Goal: Information Seeking & Learning: Learn about a topic

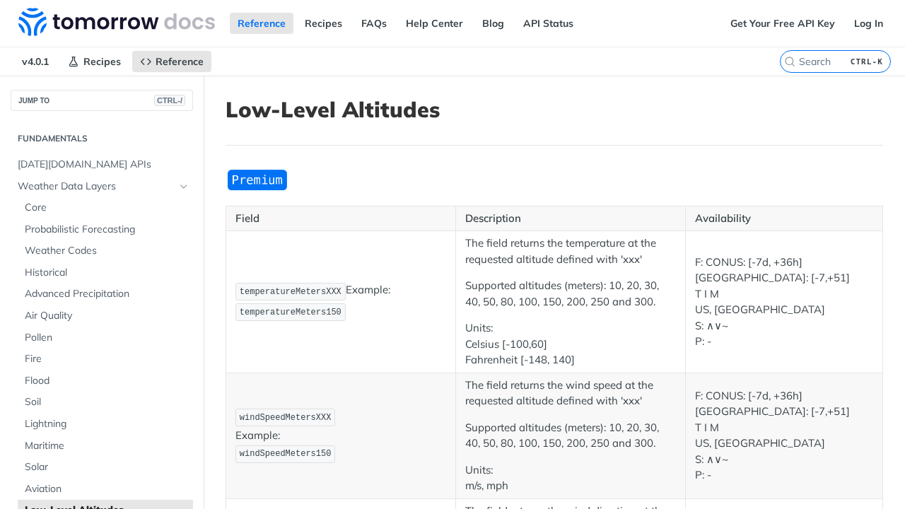
scroll to position [593, 0]
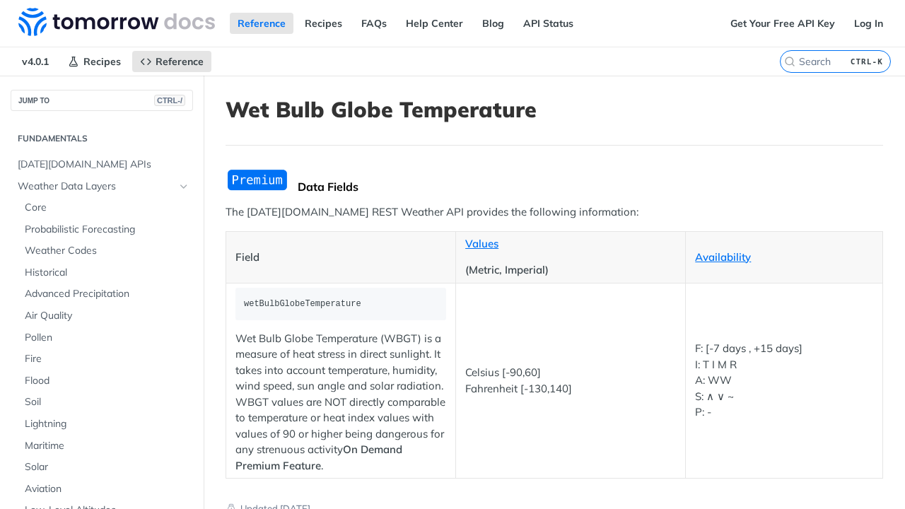
scroll to position [615, 0]
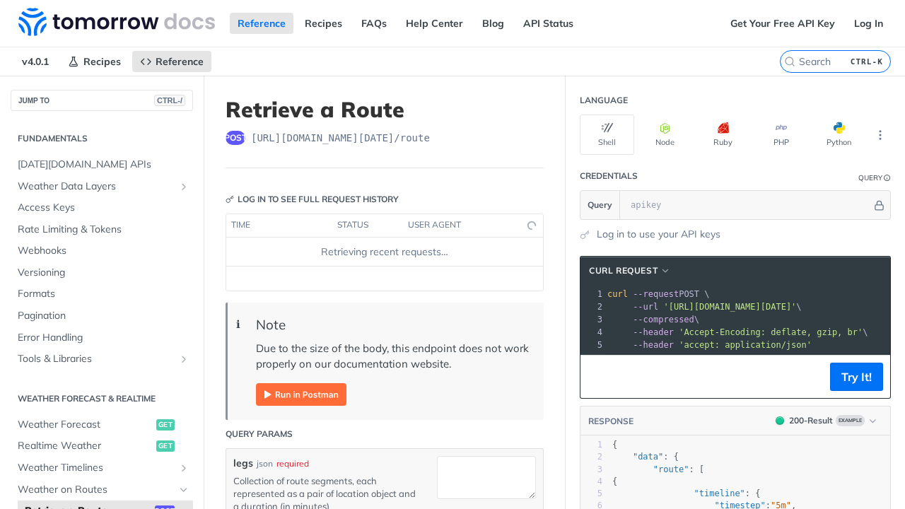
scroll to position [246, 0]
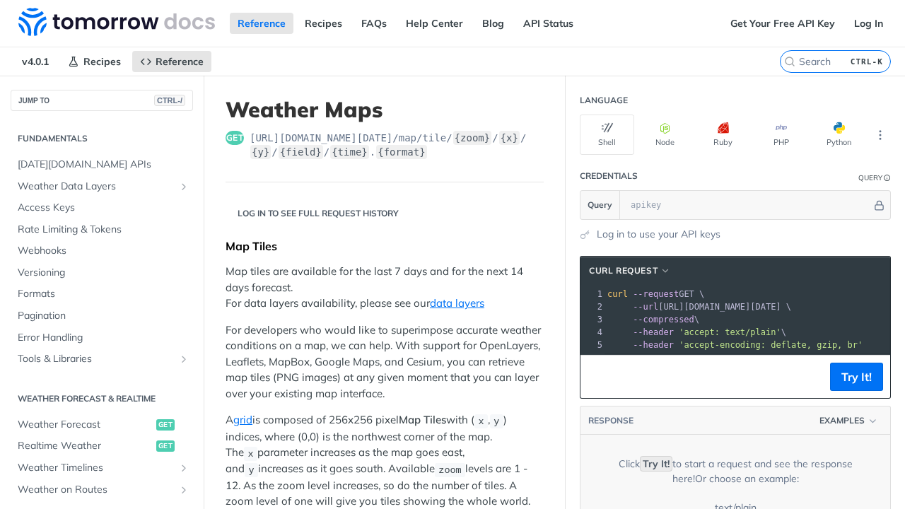
scroll to position [290, 0]
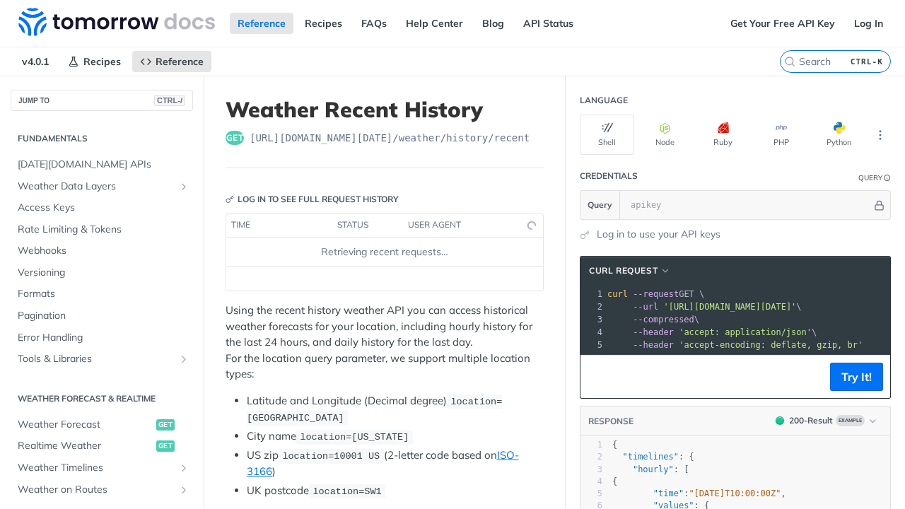
scroll to position [356, 0]
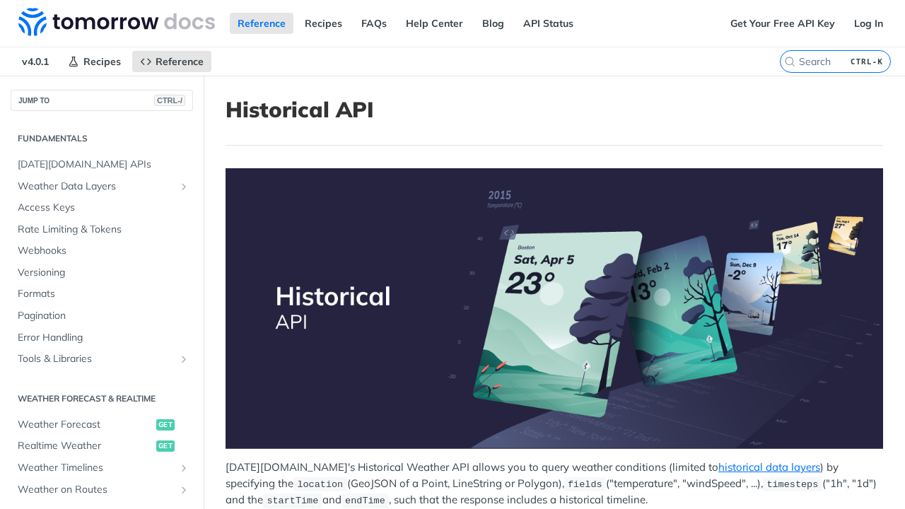
scroll to position [377, 0]
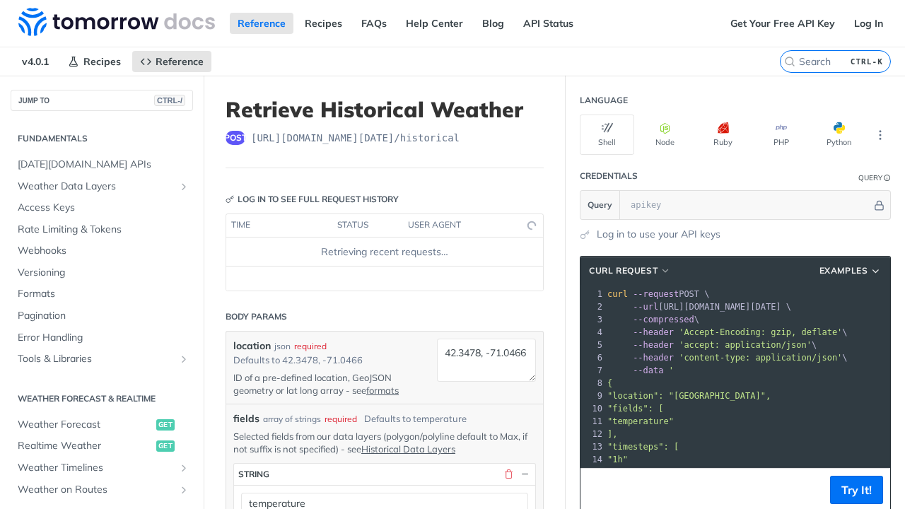
scroll to position [399, 0]
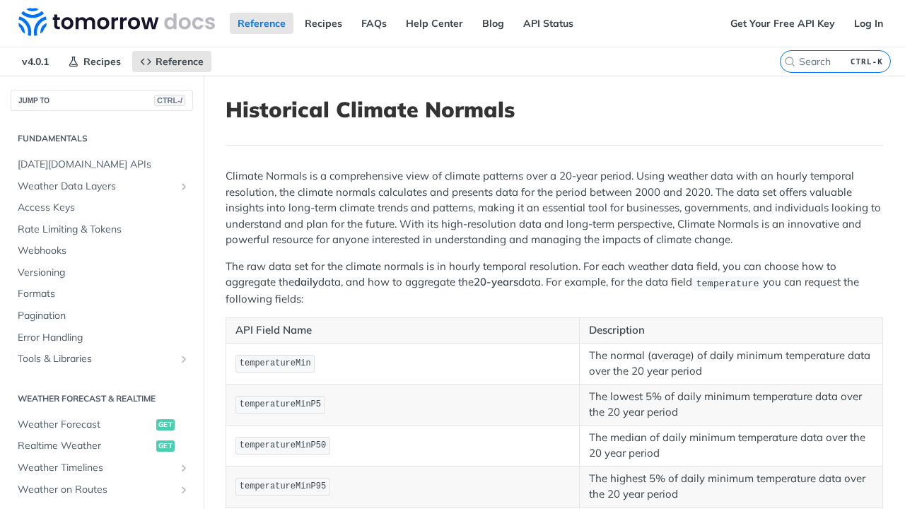
scroll to position [399, 0]
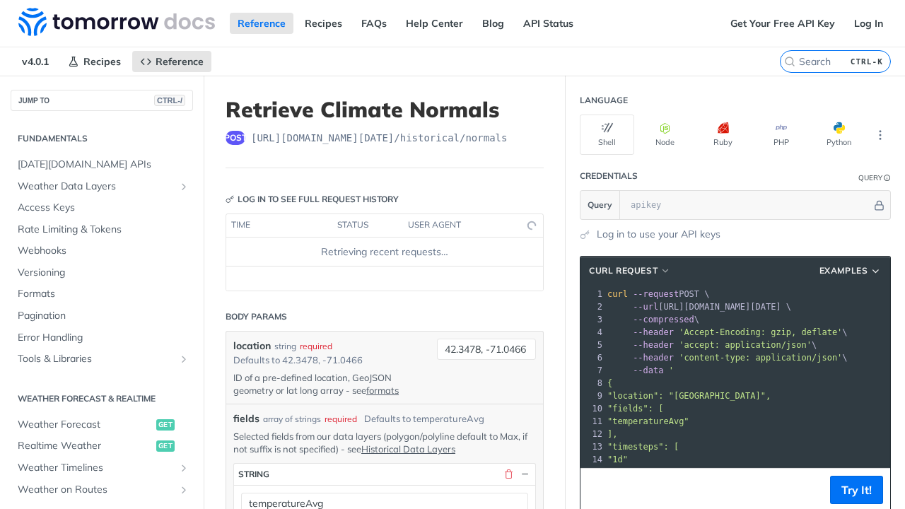
scroll to position [420, 0]
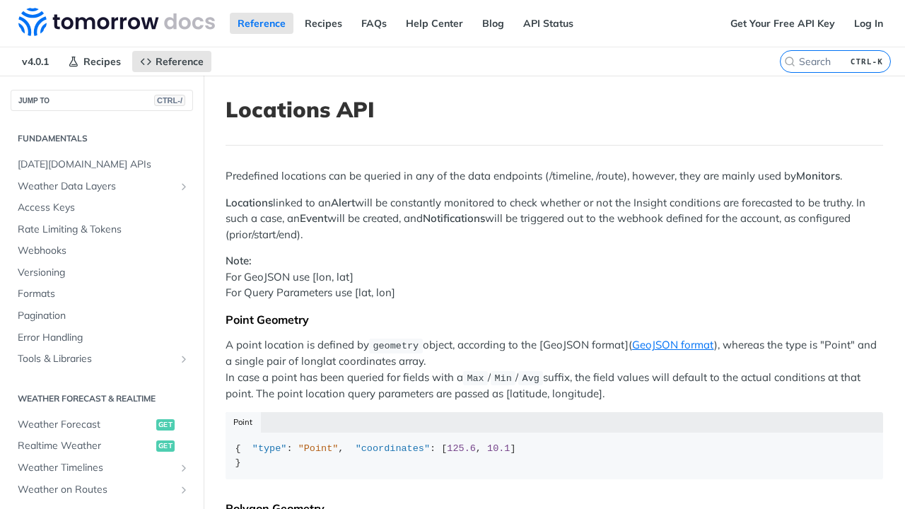
scroll to position [431, 0]
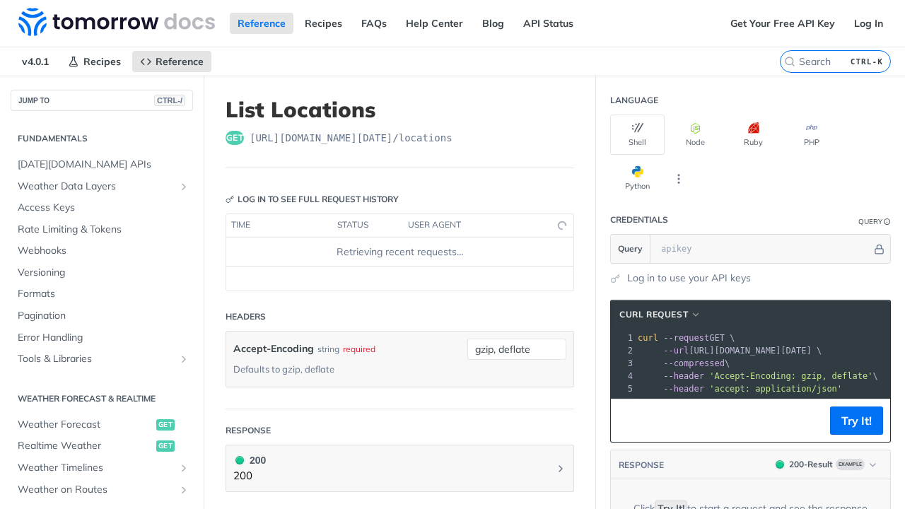
scroll to position [431, 0]
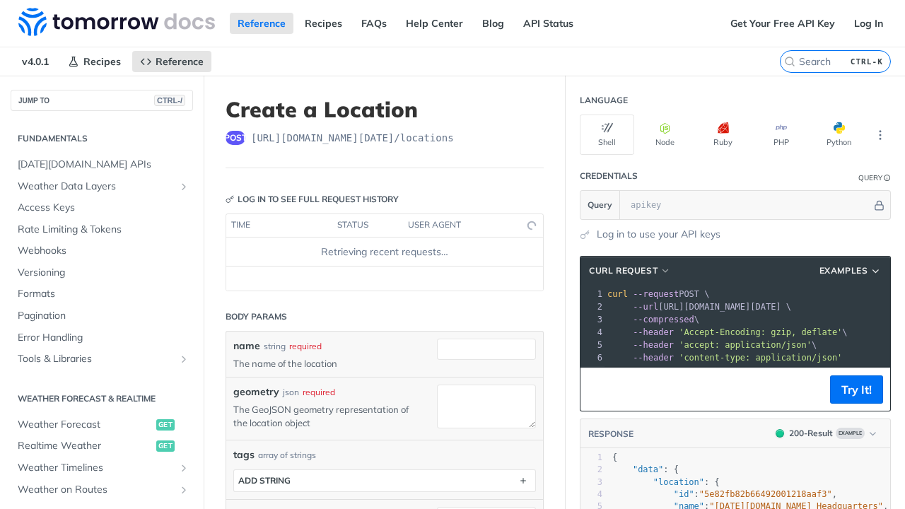
scroll to position [431, 0]
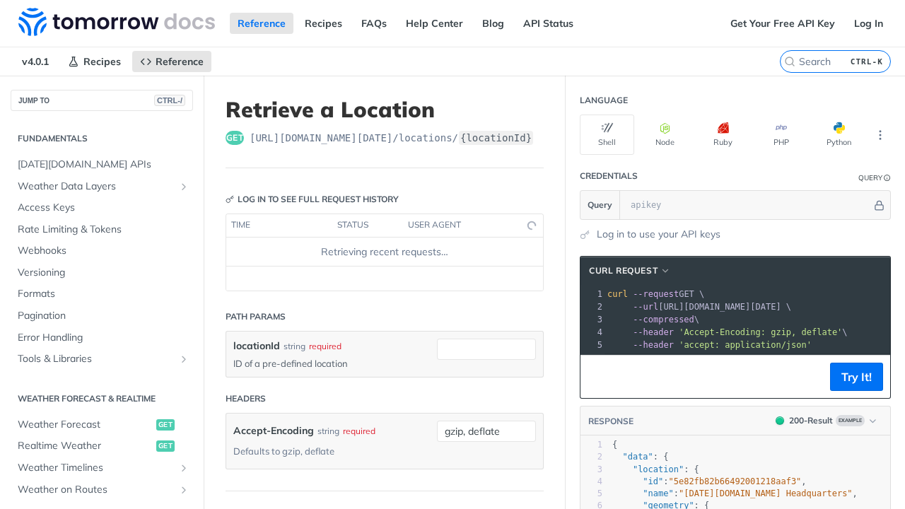
scroll to position [431, 0]
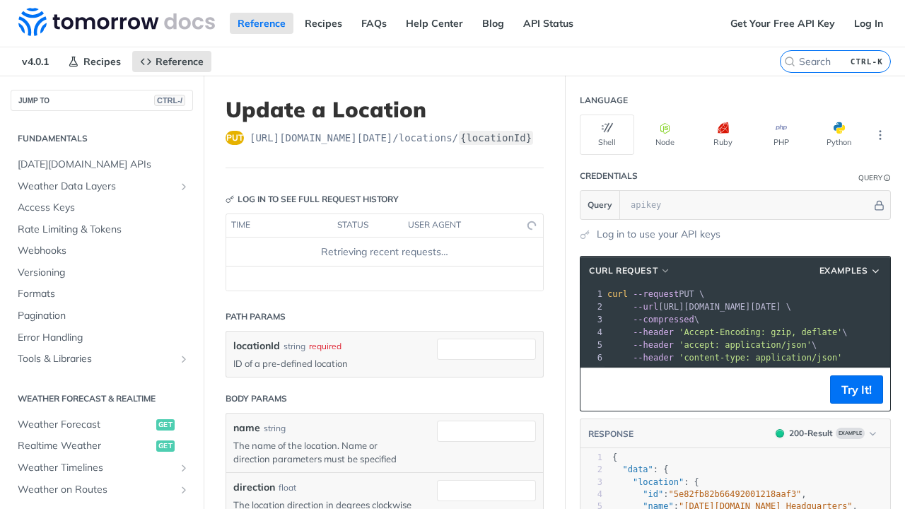
scroll to position [431, 0]
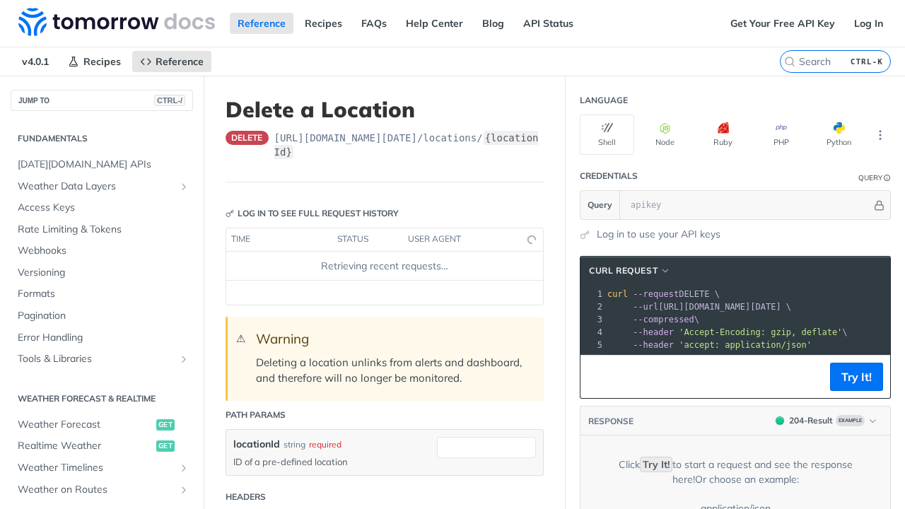
scroll to position [431, 0]
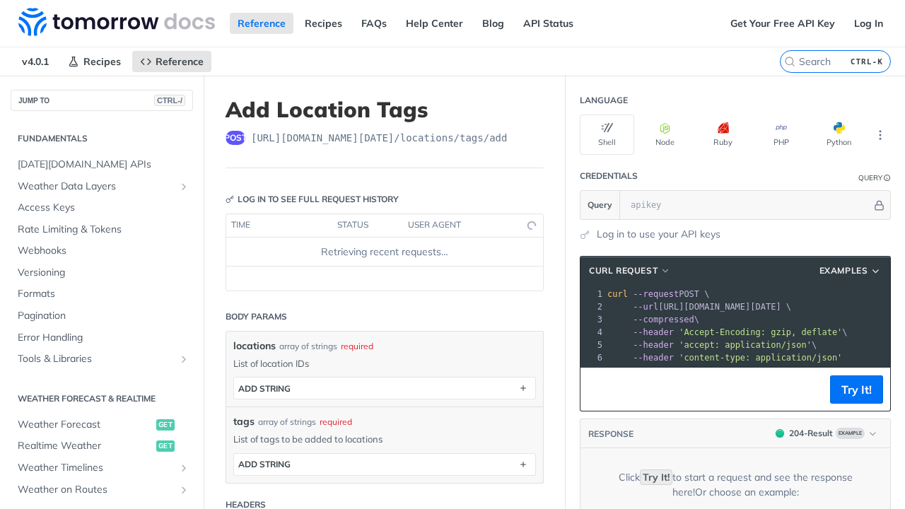
scroll to position [431, 0]
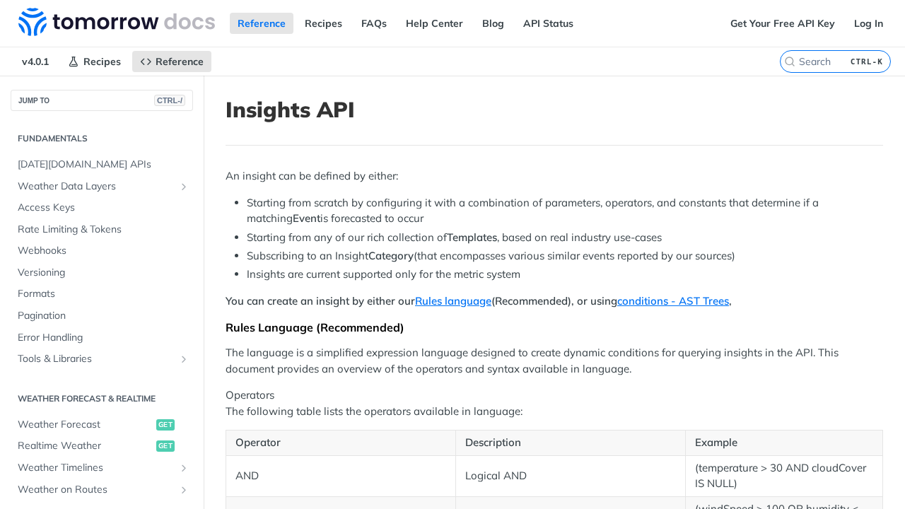
scroll to position [431, 0]
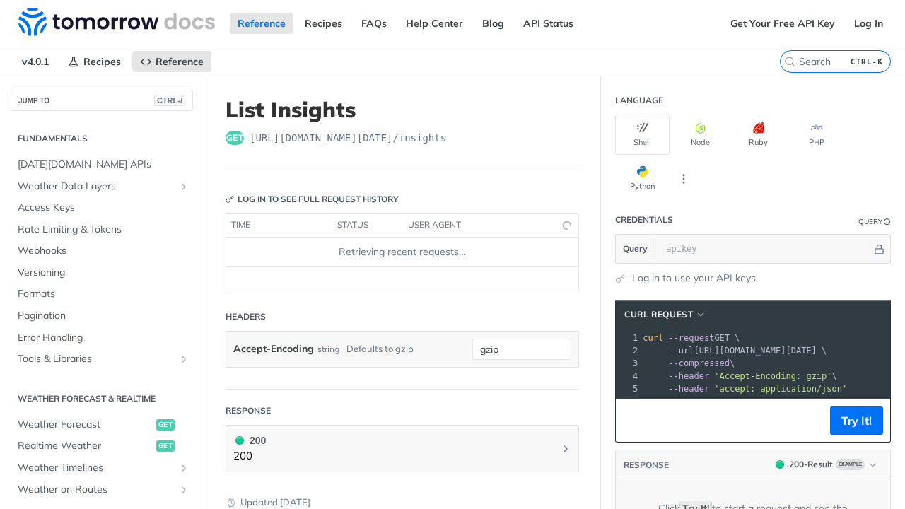
scroll to position [431, 0]
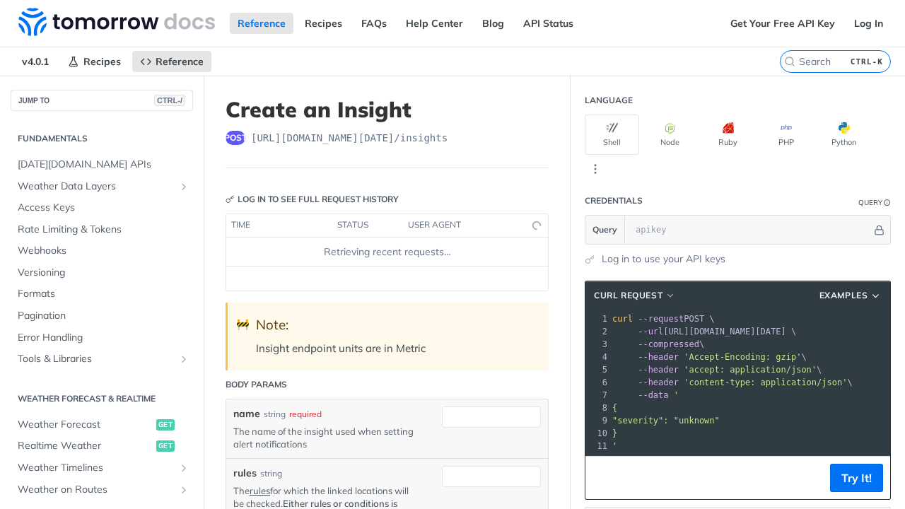
scroll to position [431, 0]
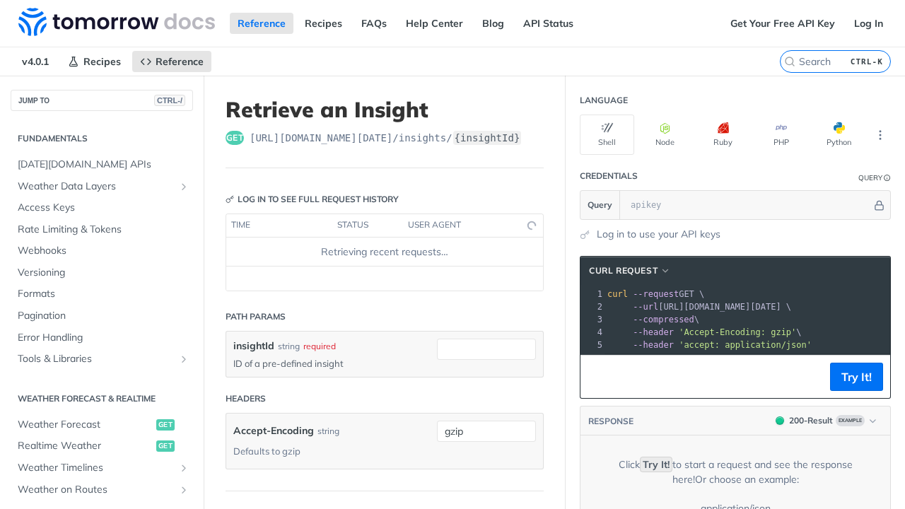
scroll to position [431, 0]
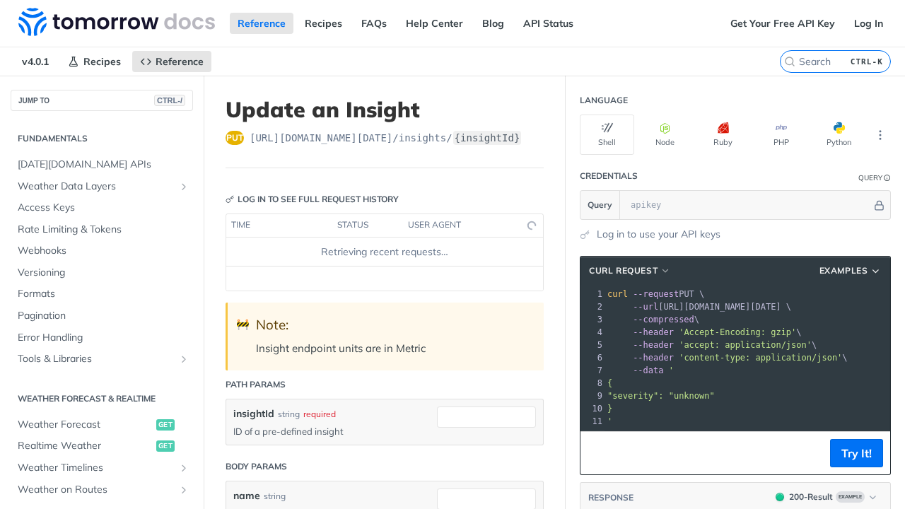
scroll to position [431, 0]
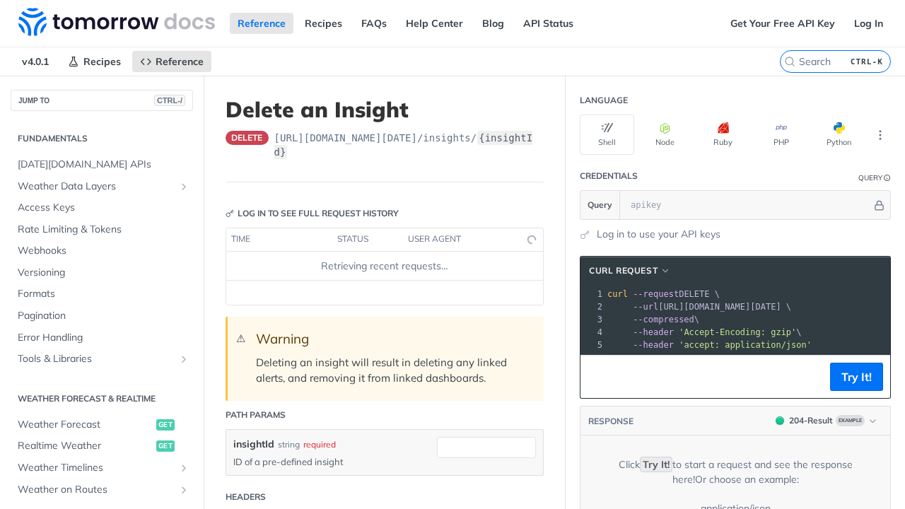
scroll to position [431, 0]
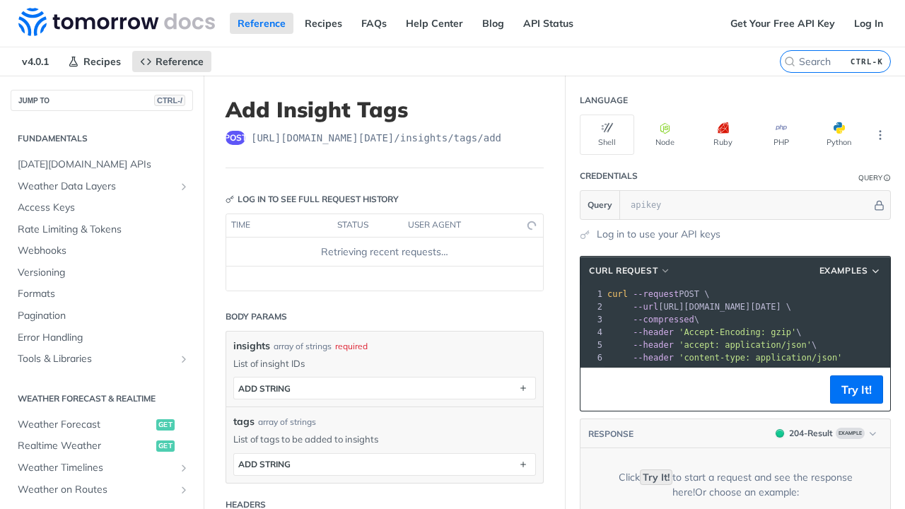
scroll to position [431, 0]
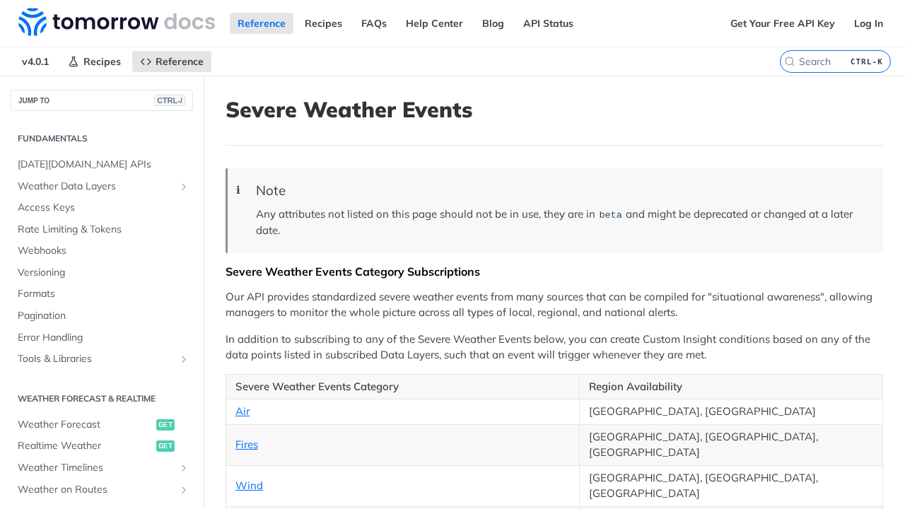
scroll to position [431, 0]
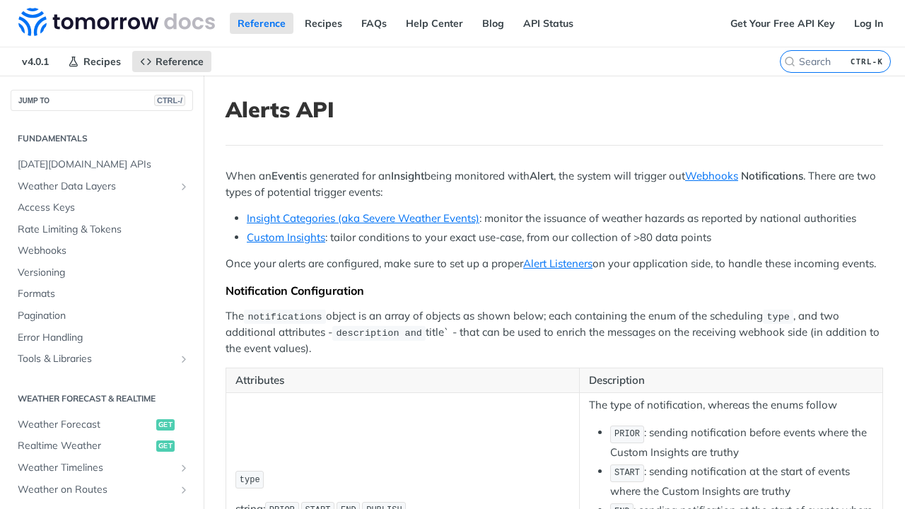
scroll to position [431, 0]
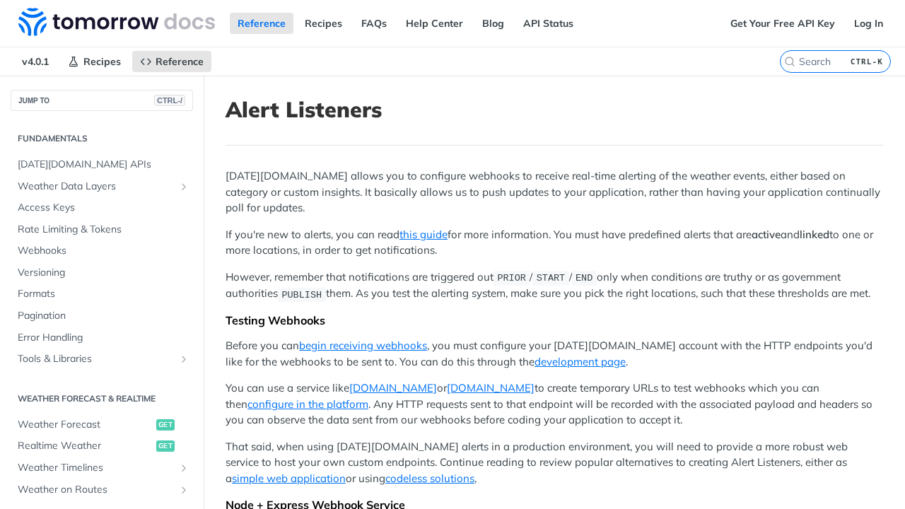
scroll to position [431, 0]
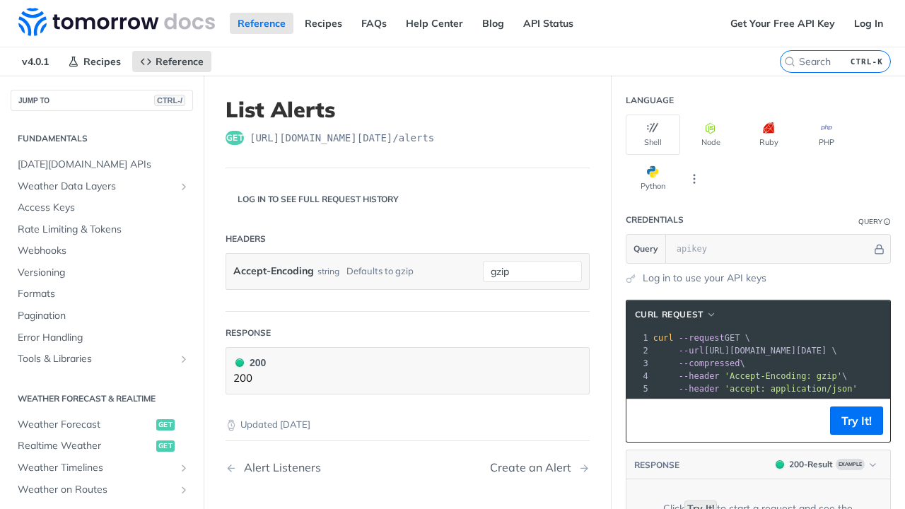
scroll to position [431, 0]
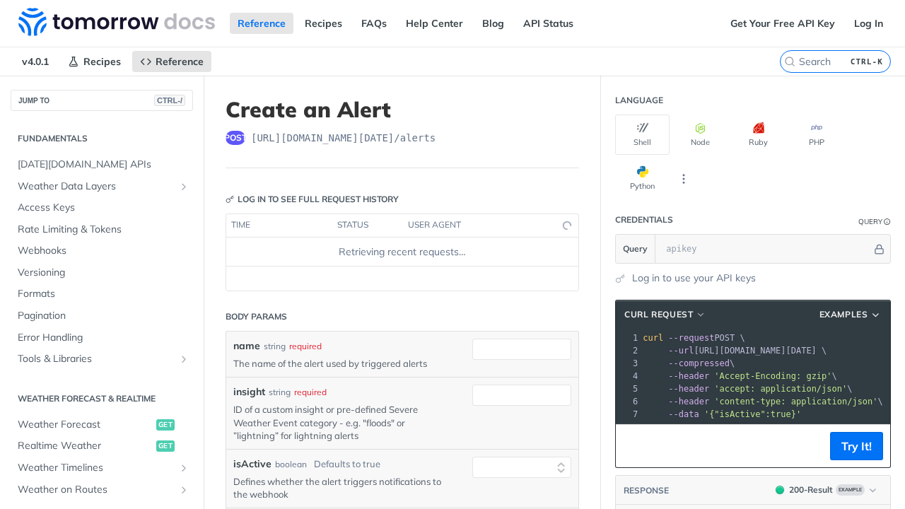
select select "true"
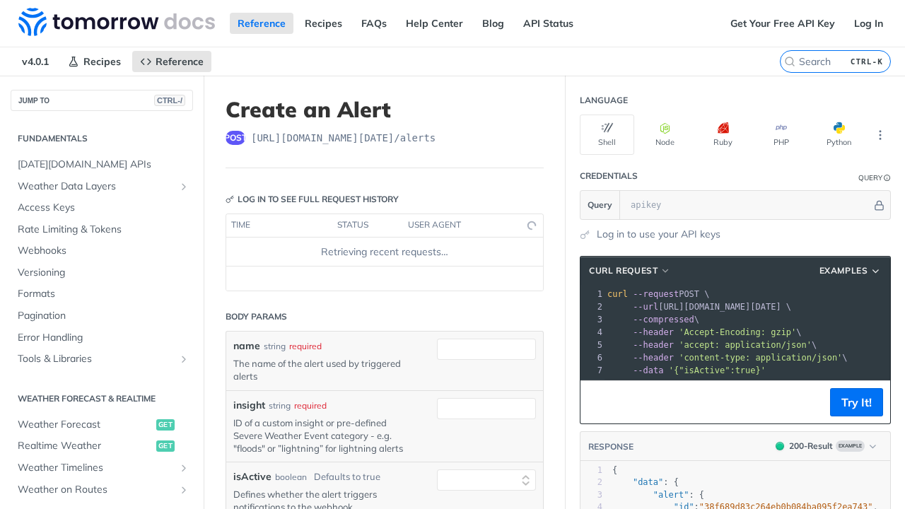
scroll to position [431, 0]
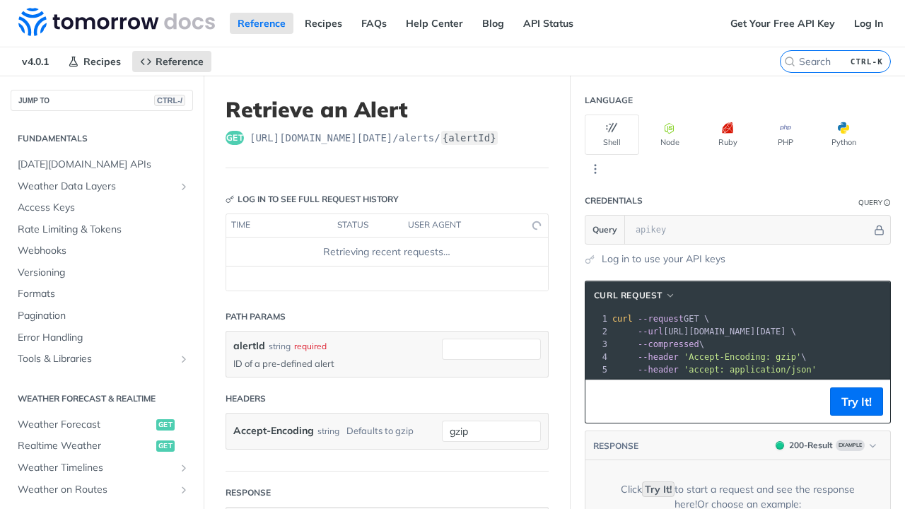
scroll to position [431, 0]
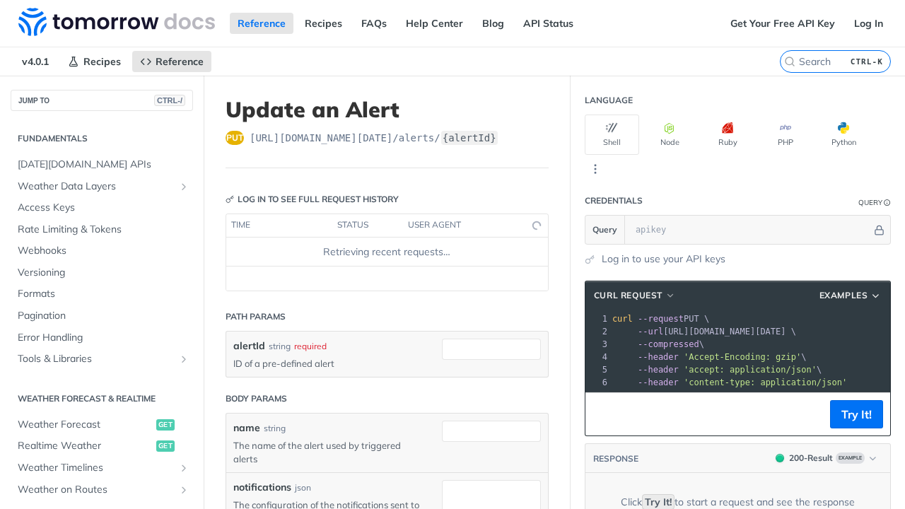
scroll to position [431, 0]
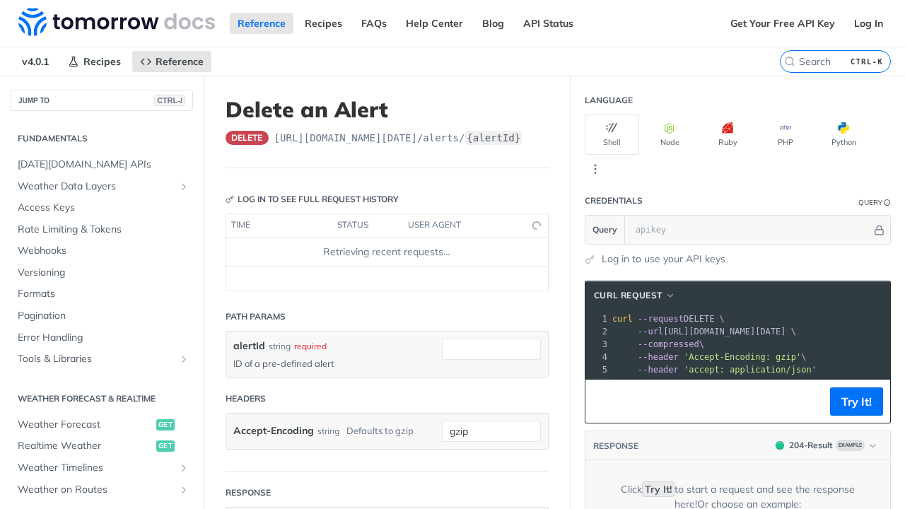
scroll to position [431, 0]
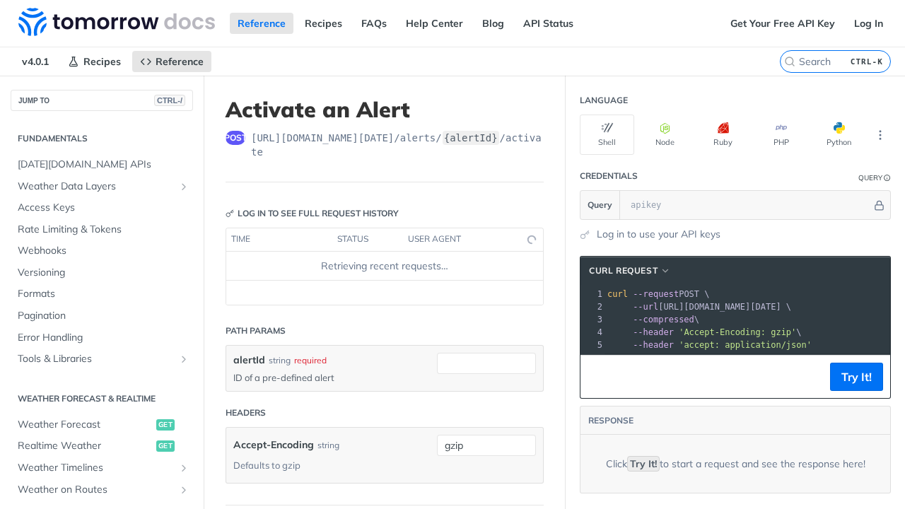
scroll to position [431, 0]
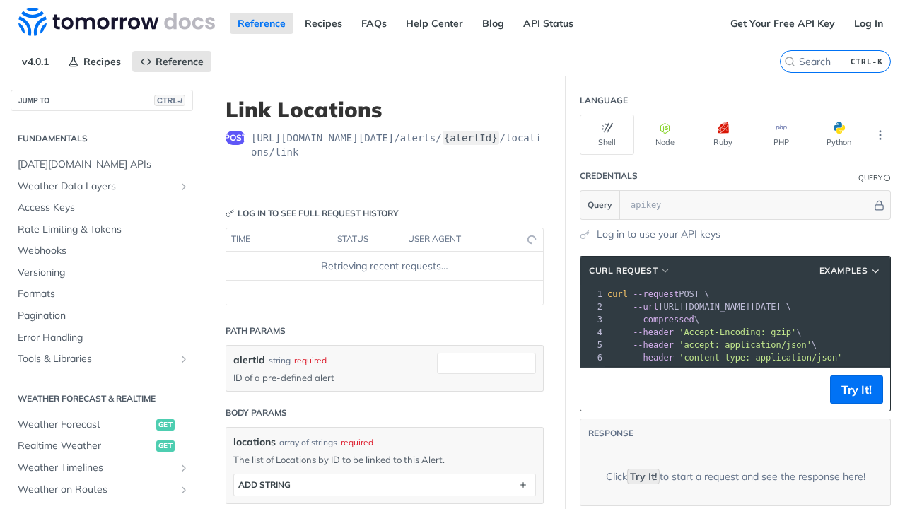
scroll to position [431, 0]
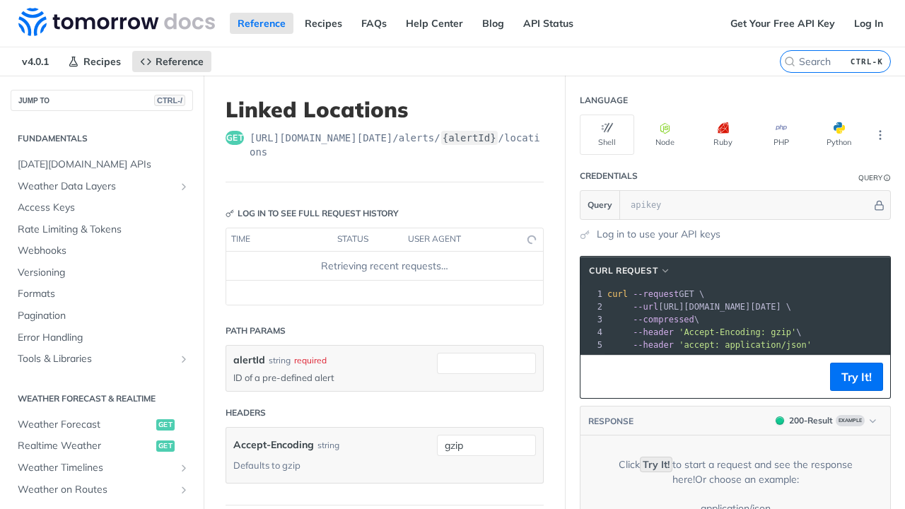
scroll to position [431, 0]
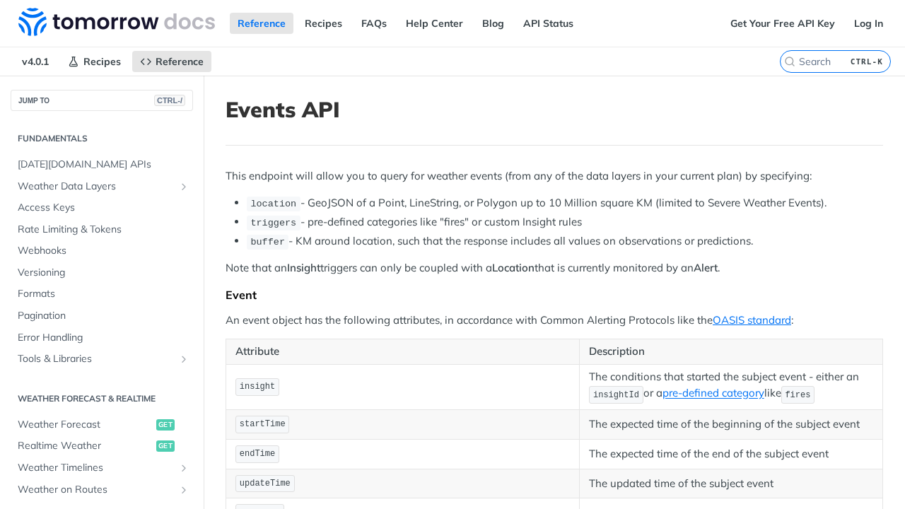
scroll to position [431, 0]
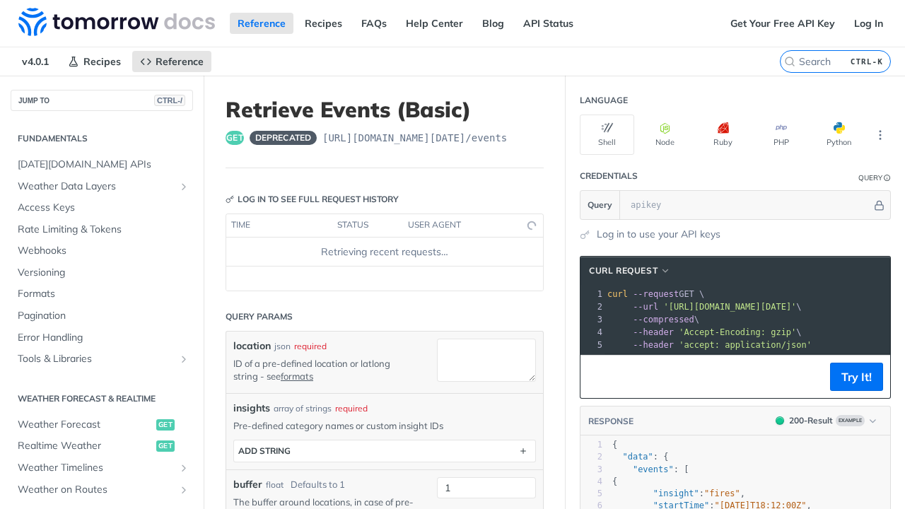
scroll to position [431, 0]
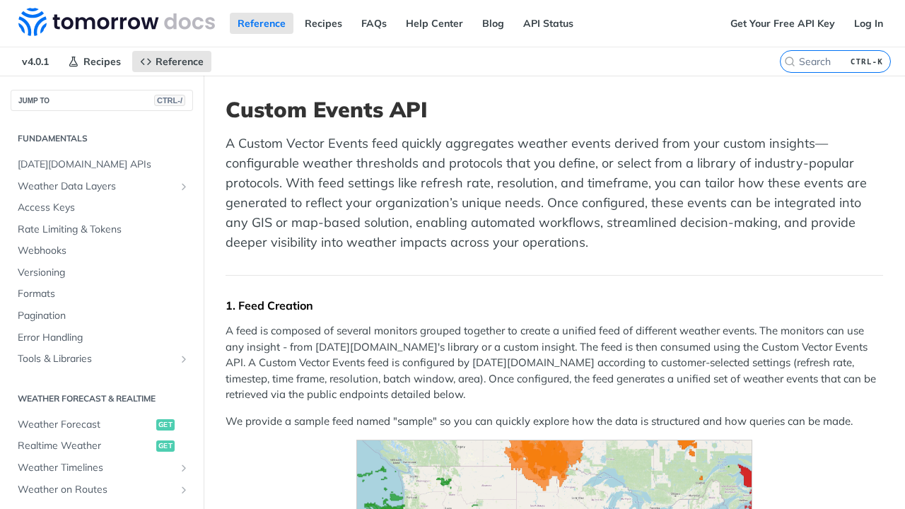
scroll to position [431, 0]
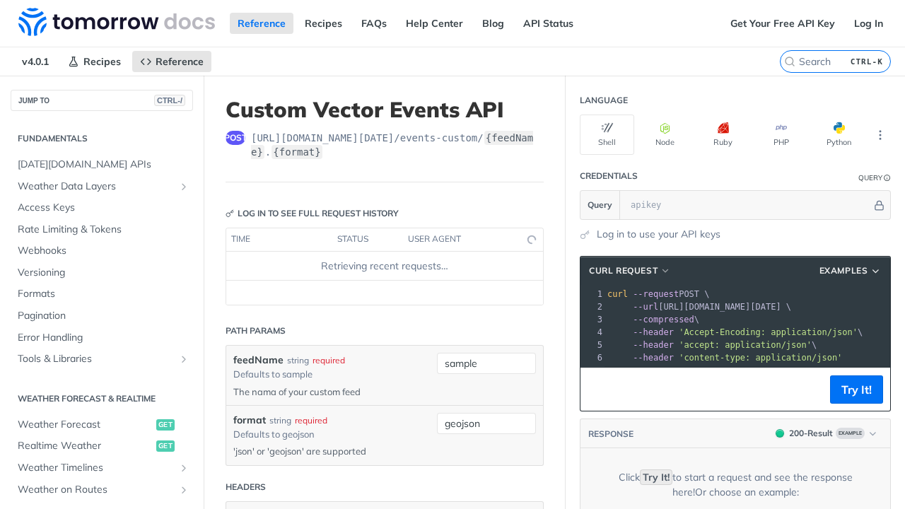
scroll to position [431, 0]
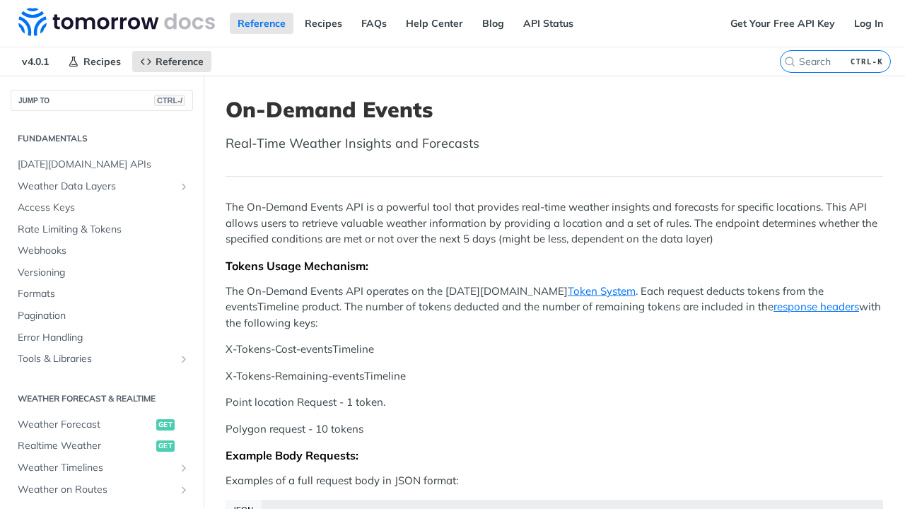
scroll to position [431, 0]
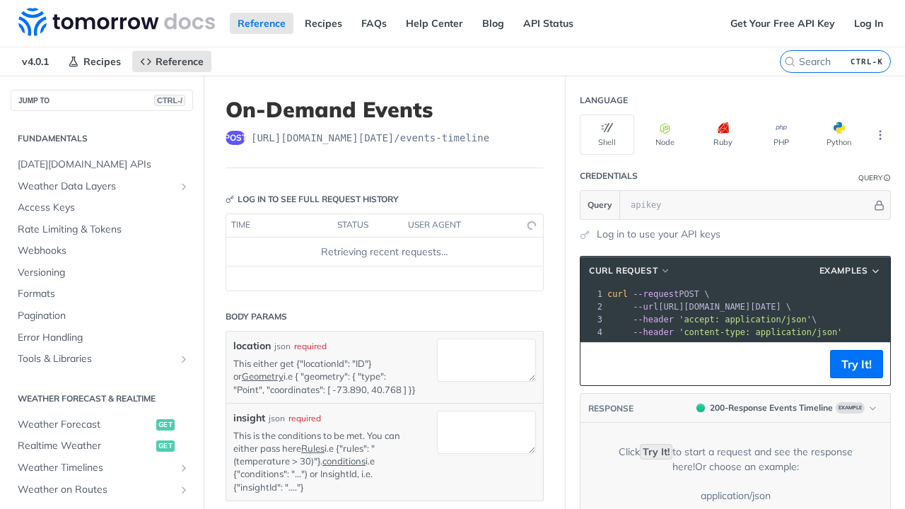
scroll to position [431, 0]
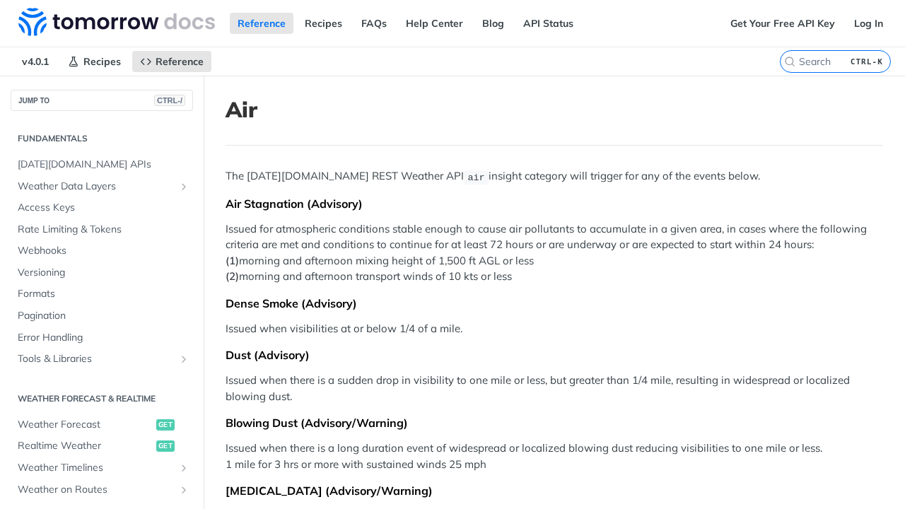
scroll to position [431, 0]
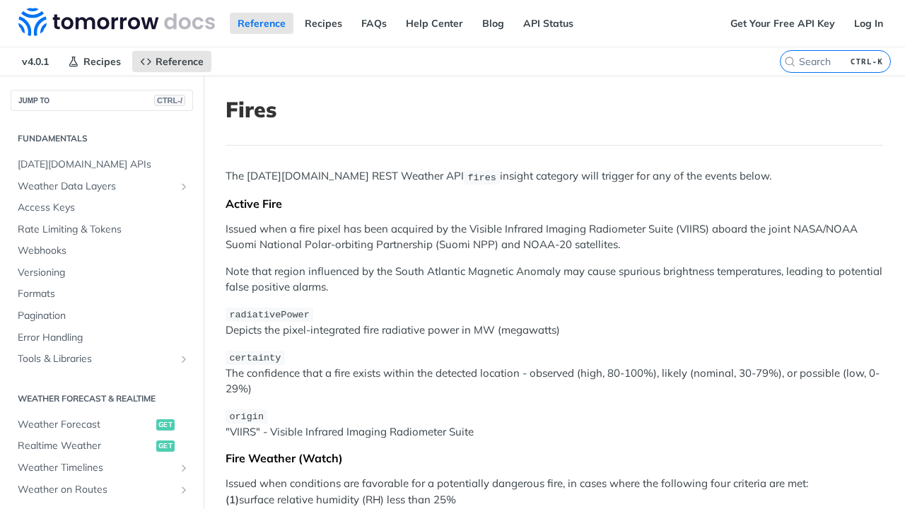
scroll to position [431, 0]
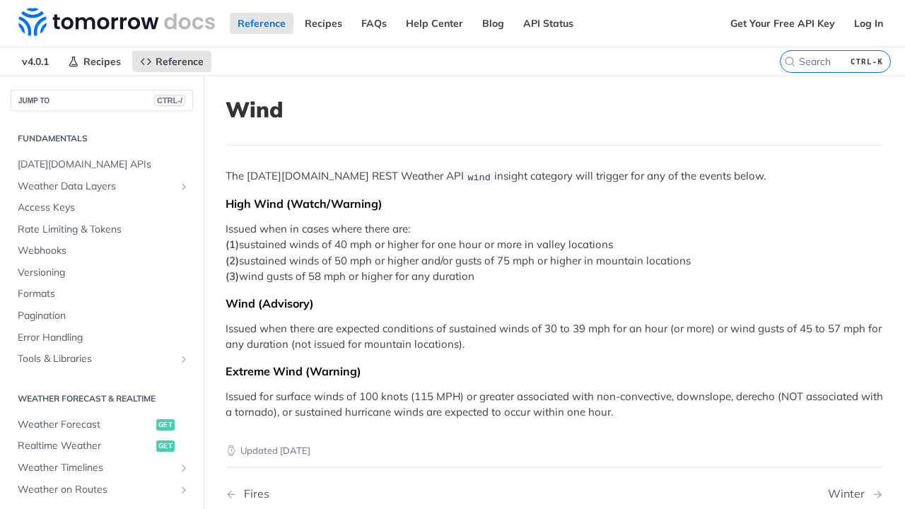
scroll to position [431, 0]
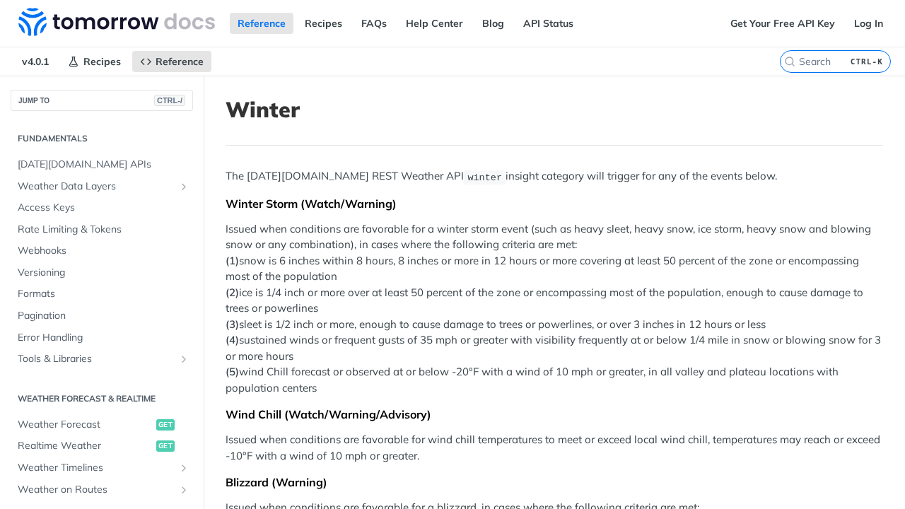
scroll to position [431, 0]
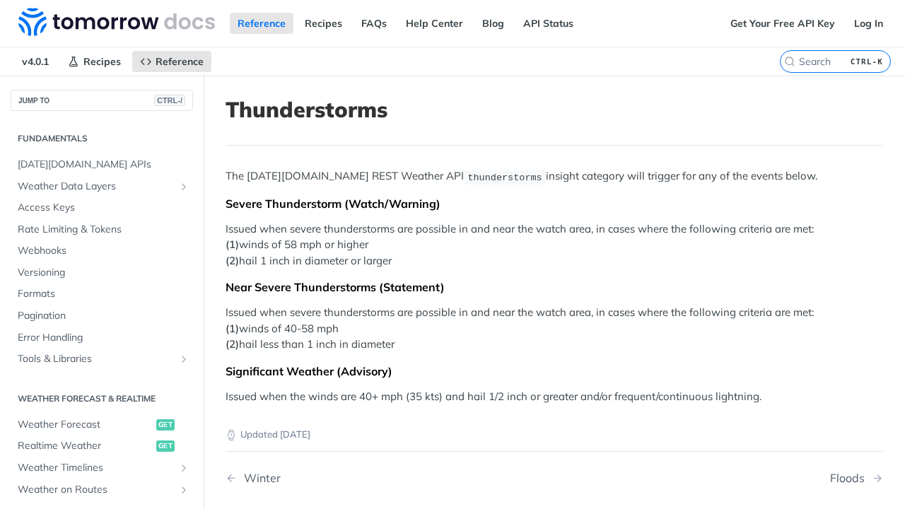
scroll to position [431, 0]
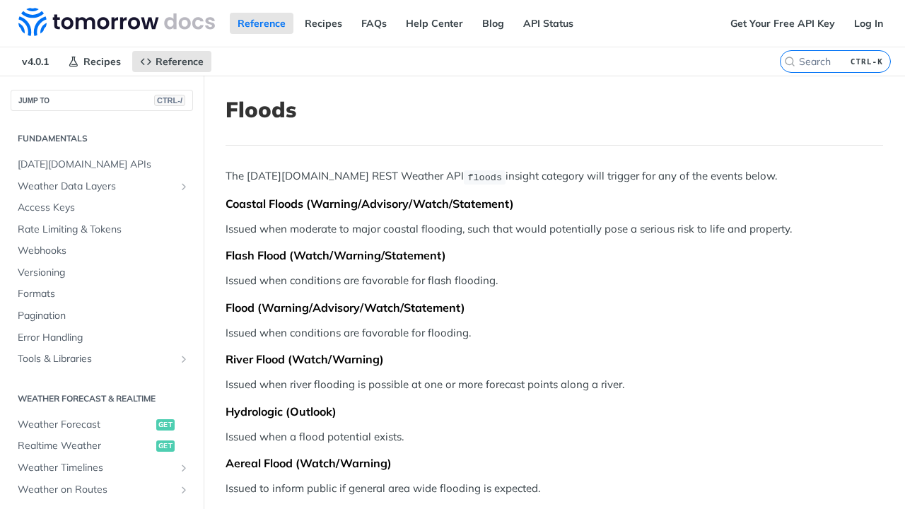
scroll to position [431, 0]
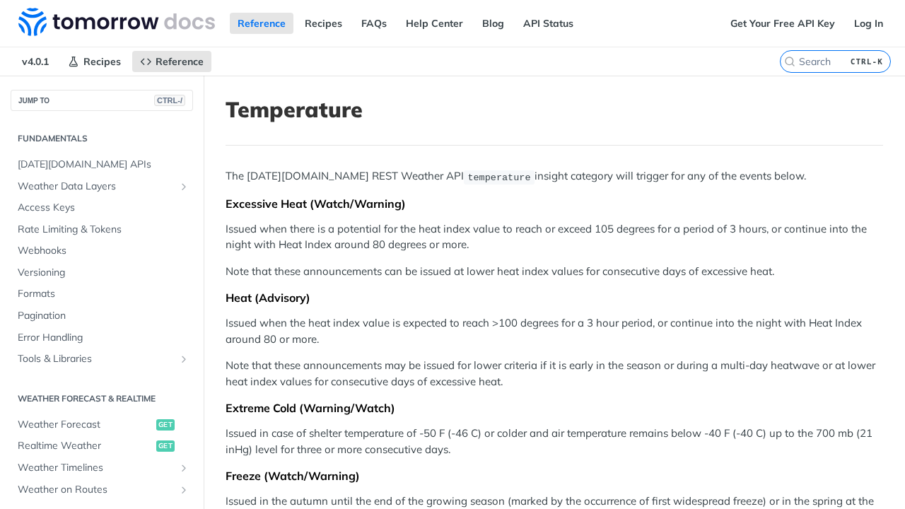
scroll to position [431, 0]
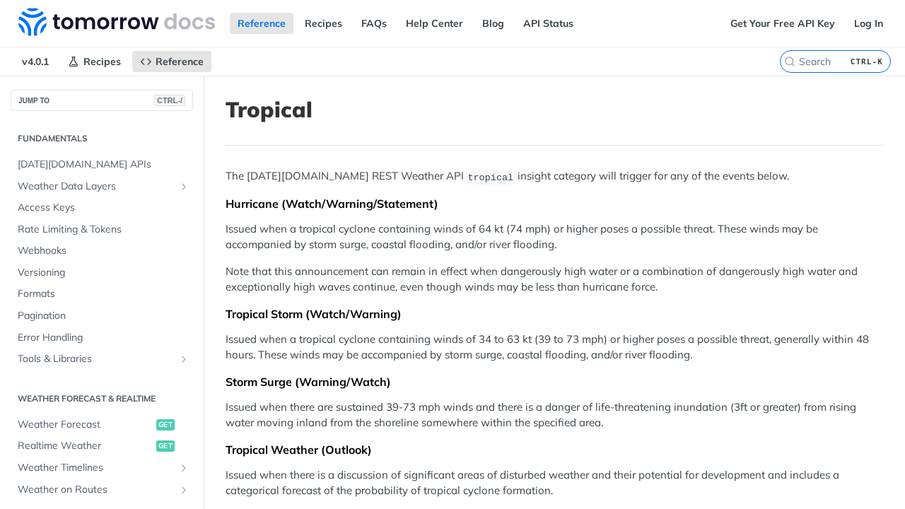
scroll to position [431, 0]
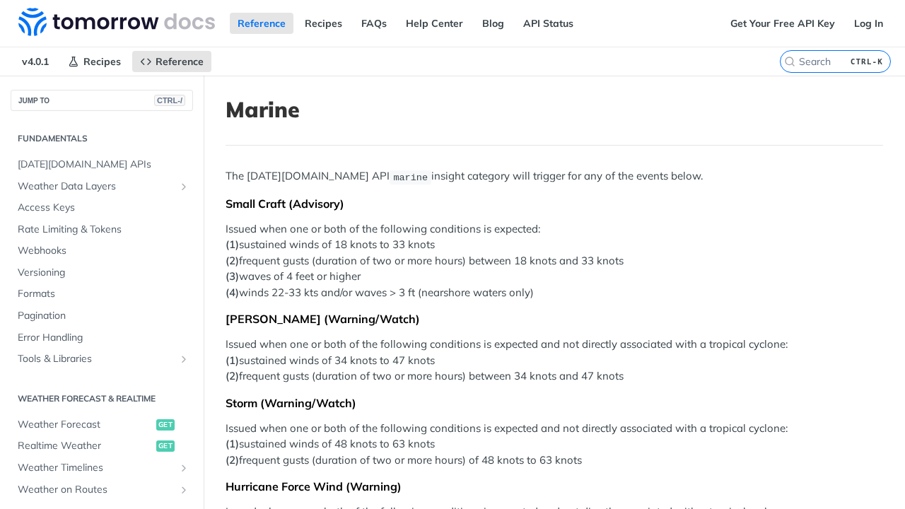
scroll to position [431, 0]
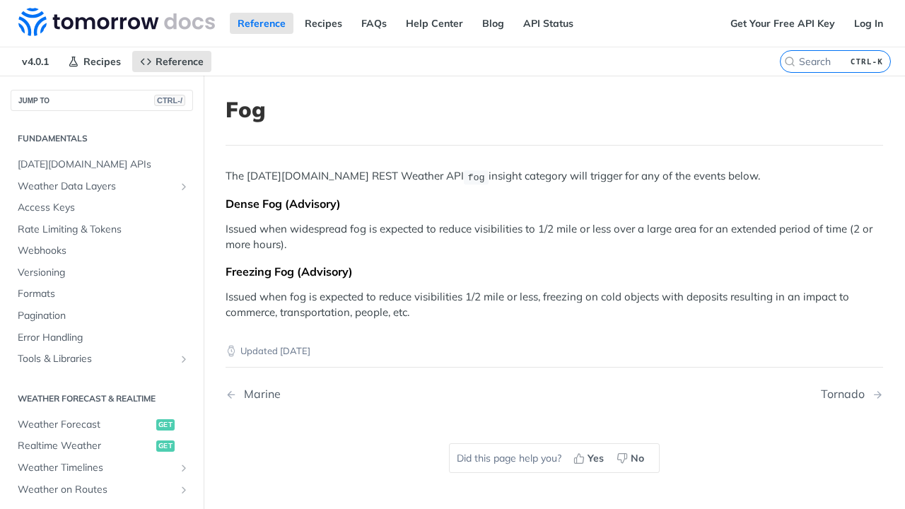
scroll to position [431, 0]
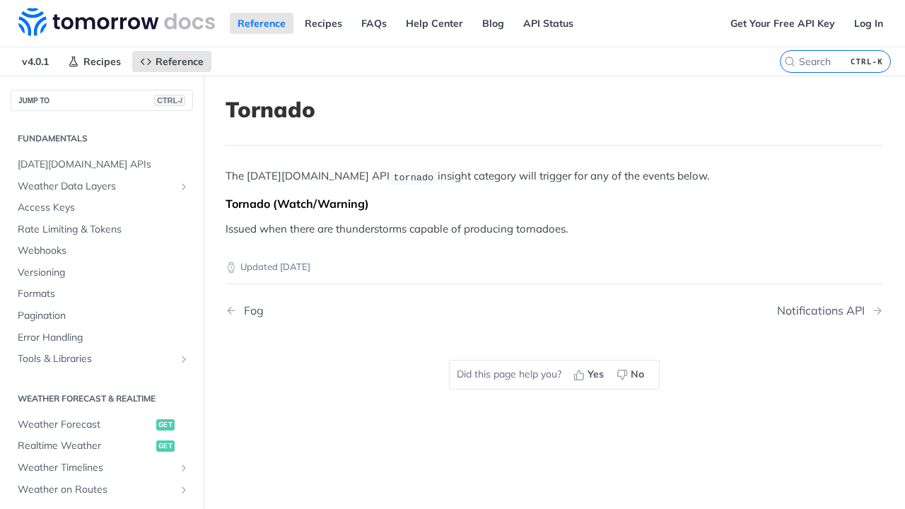
scroll to position [431, 0]
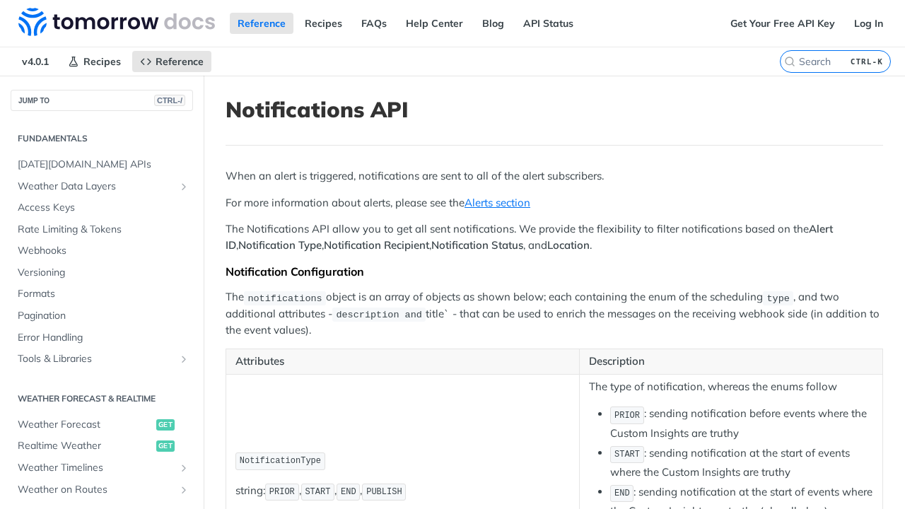
scroll to position [431, 0]
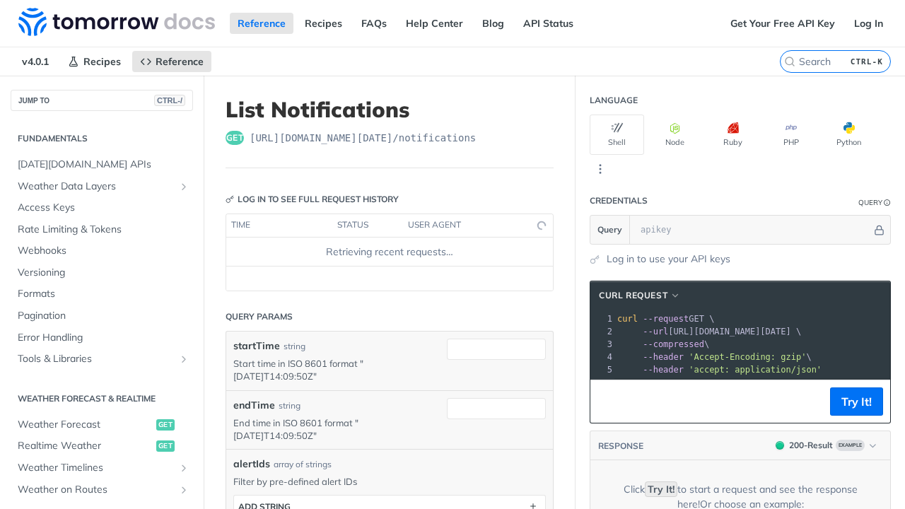
scroll to position [431, 0]
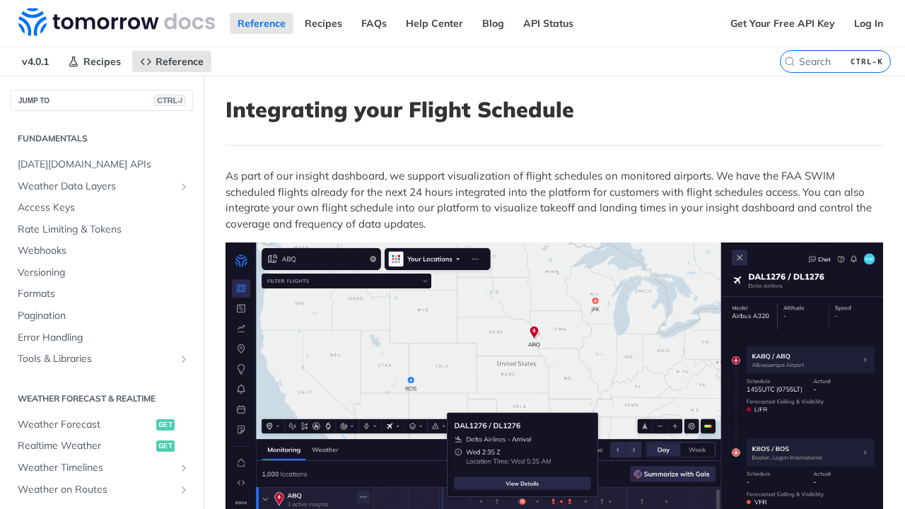
scroll to position [431, 0]
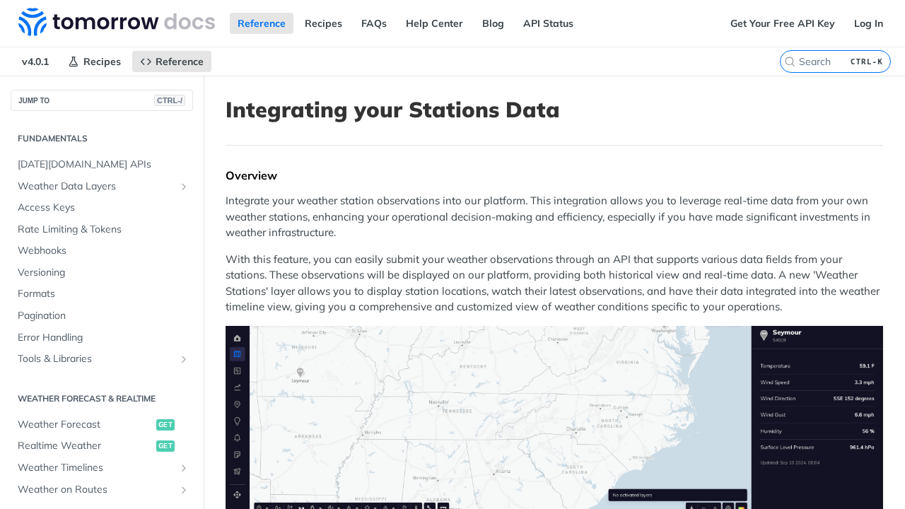
scroll to position [431, 0]
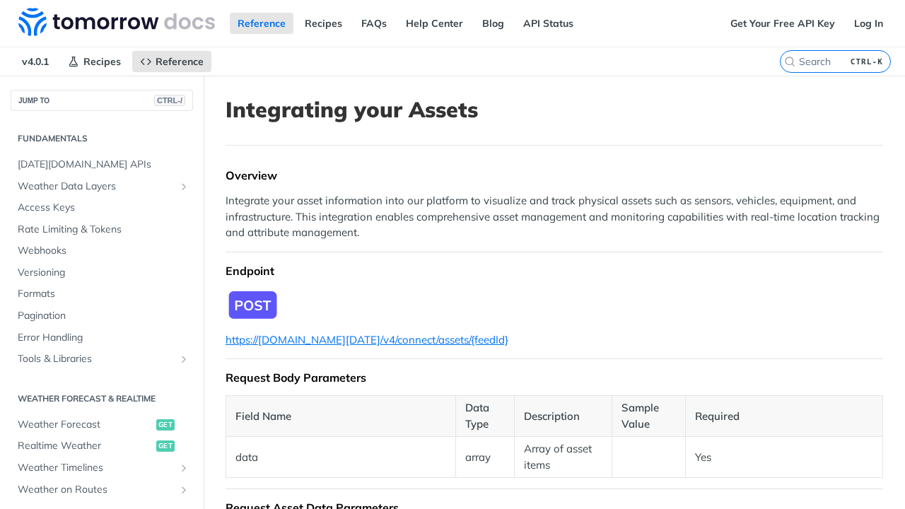
scroll to position [431, 0]
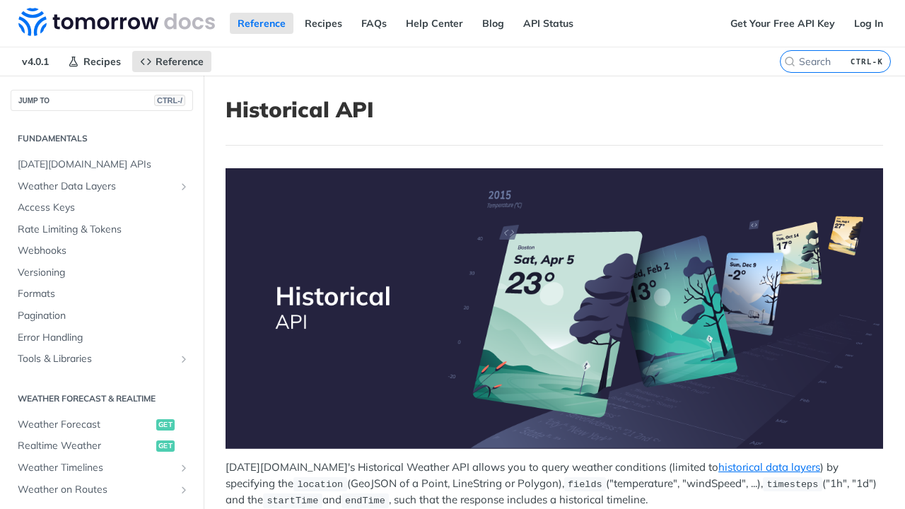
scroll to position [377, 0]
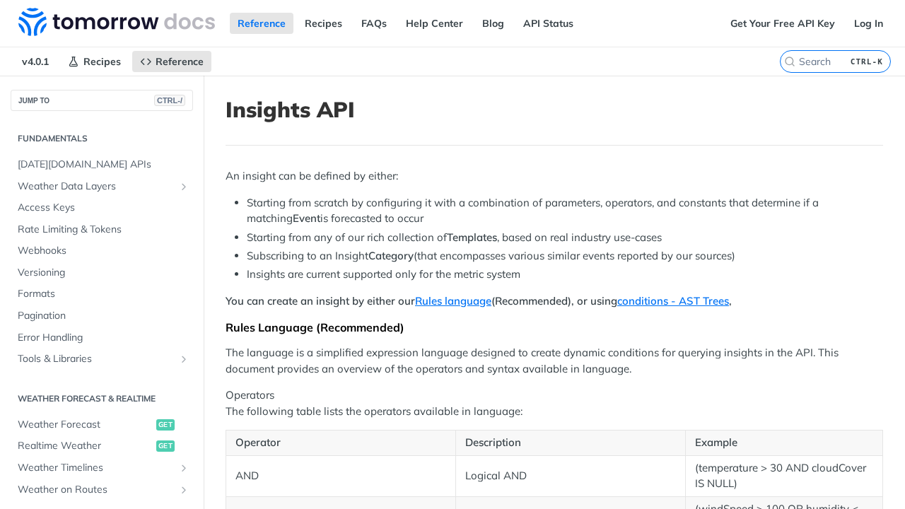
scroll to position [431, 0]
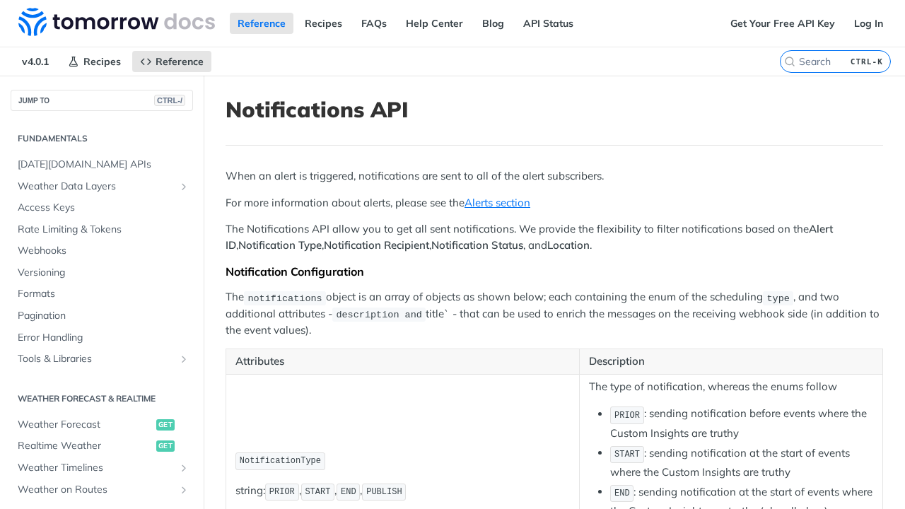
scroll to position [431, 0]
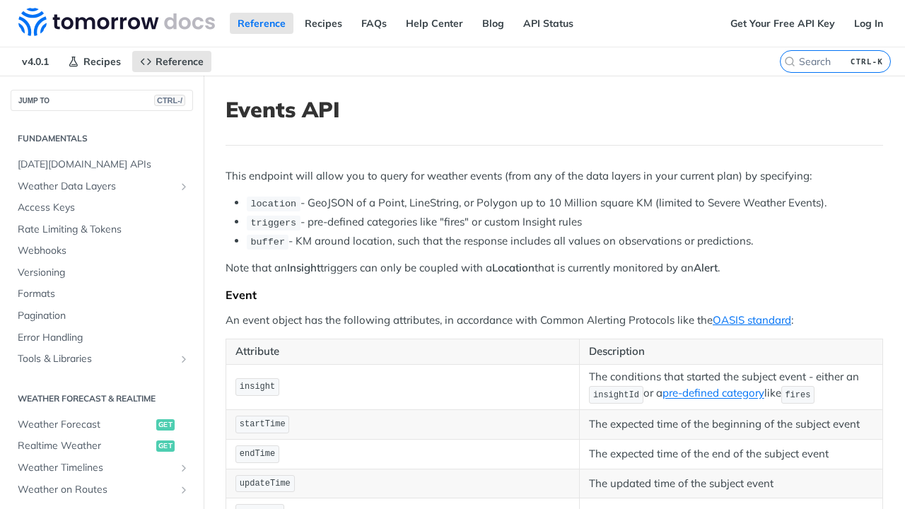
scroll to position [431, 0]
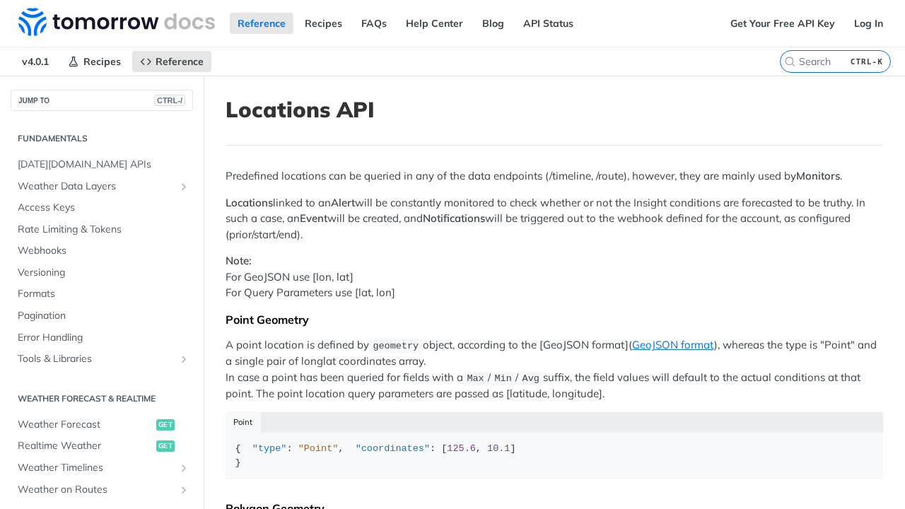
scroll to position [431, 0]
